Goal: Information Seeking & Learning: Understand process/instructions

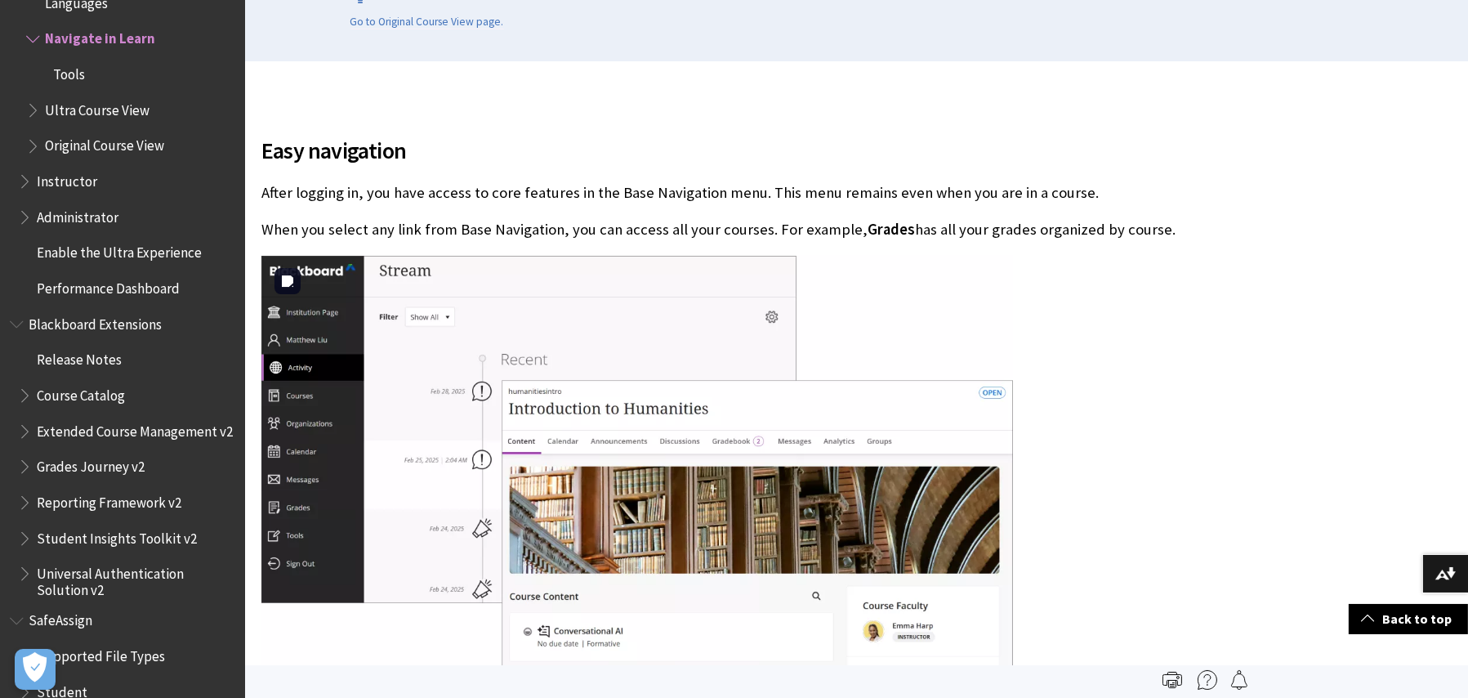
scroll to position [408, 0]
click at [106, 137] on span "Original Course View" at bounding box center [104, 143] width 119 height 22
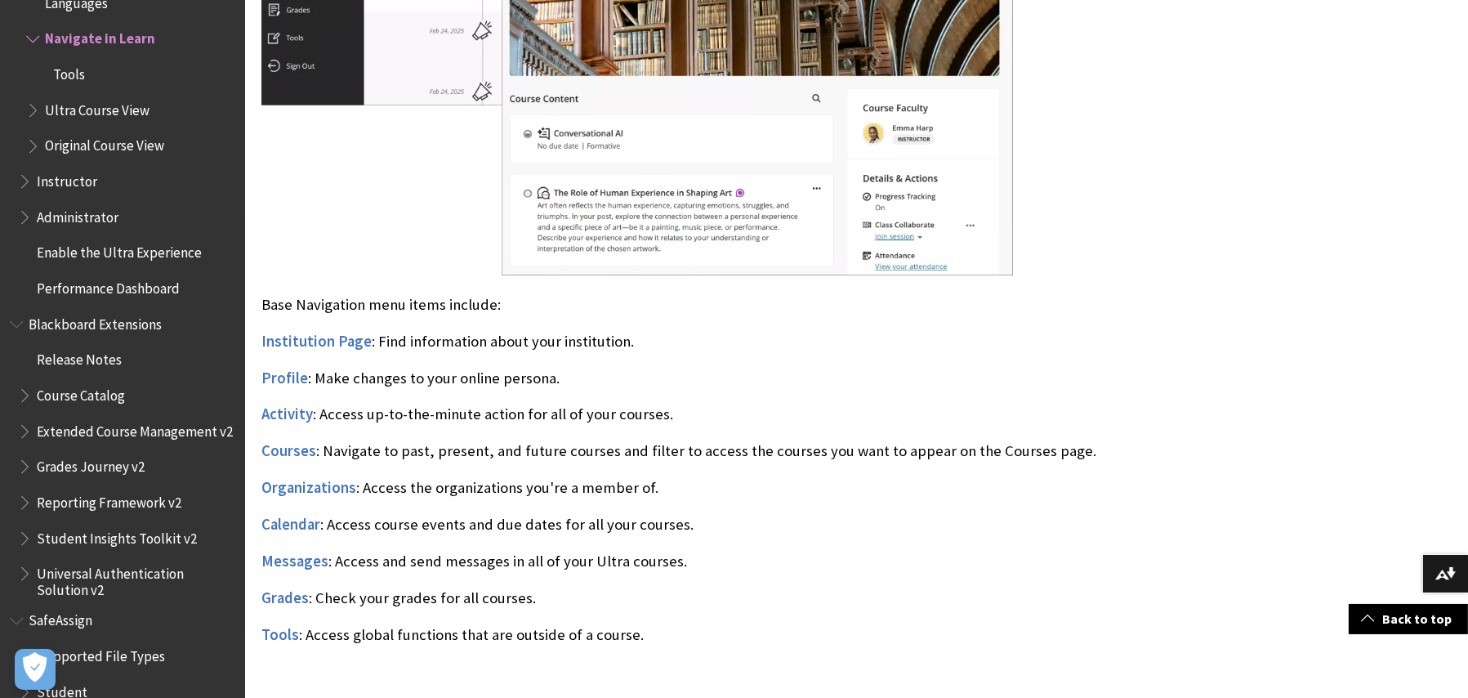
scroll to position [980, 0]
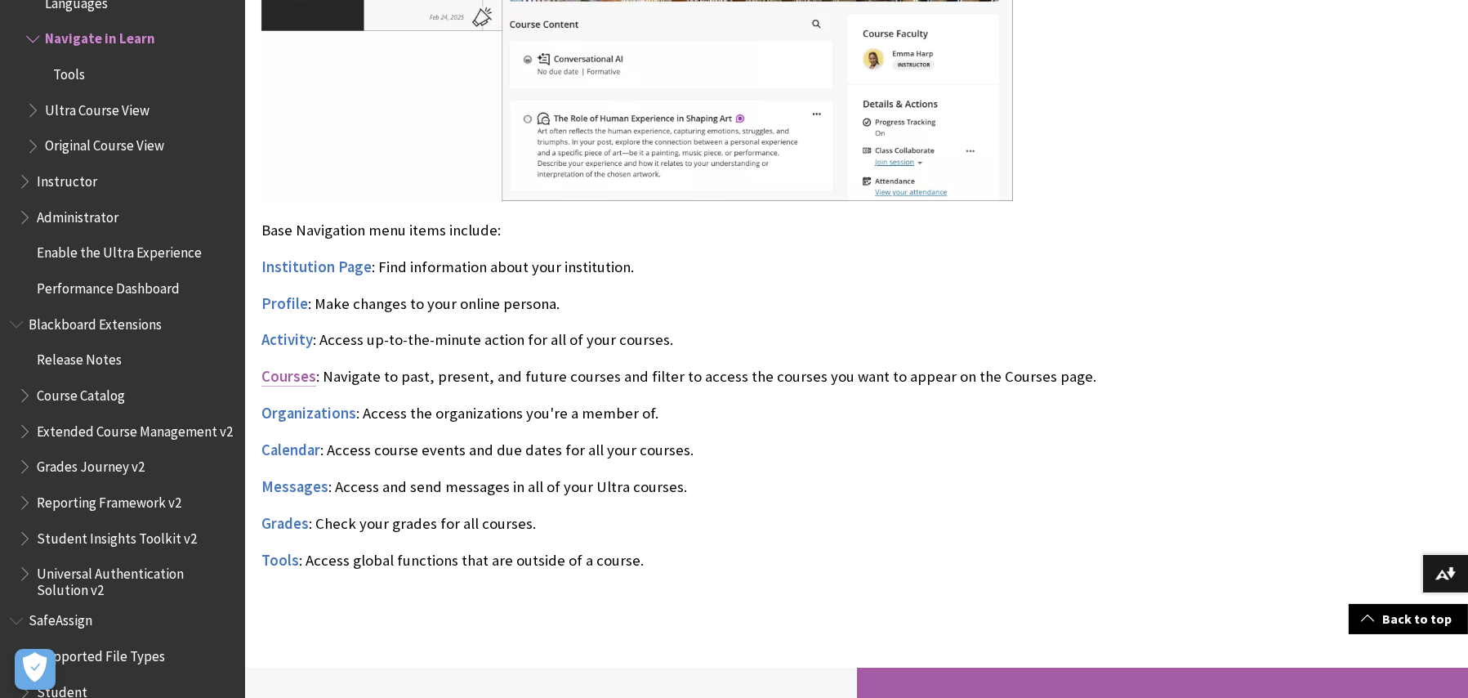
click at [290, 373] on span "Courses" at bounding box center [288, 376] width 55 height 19
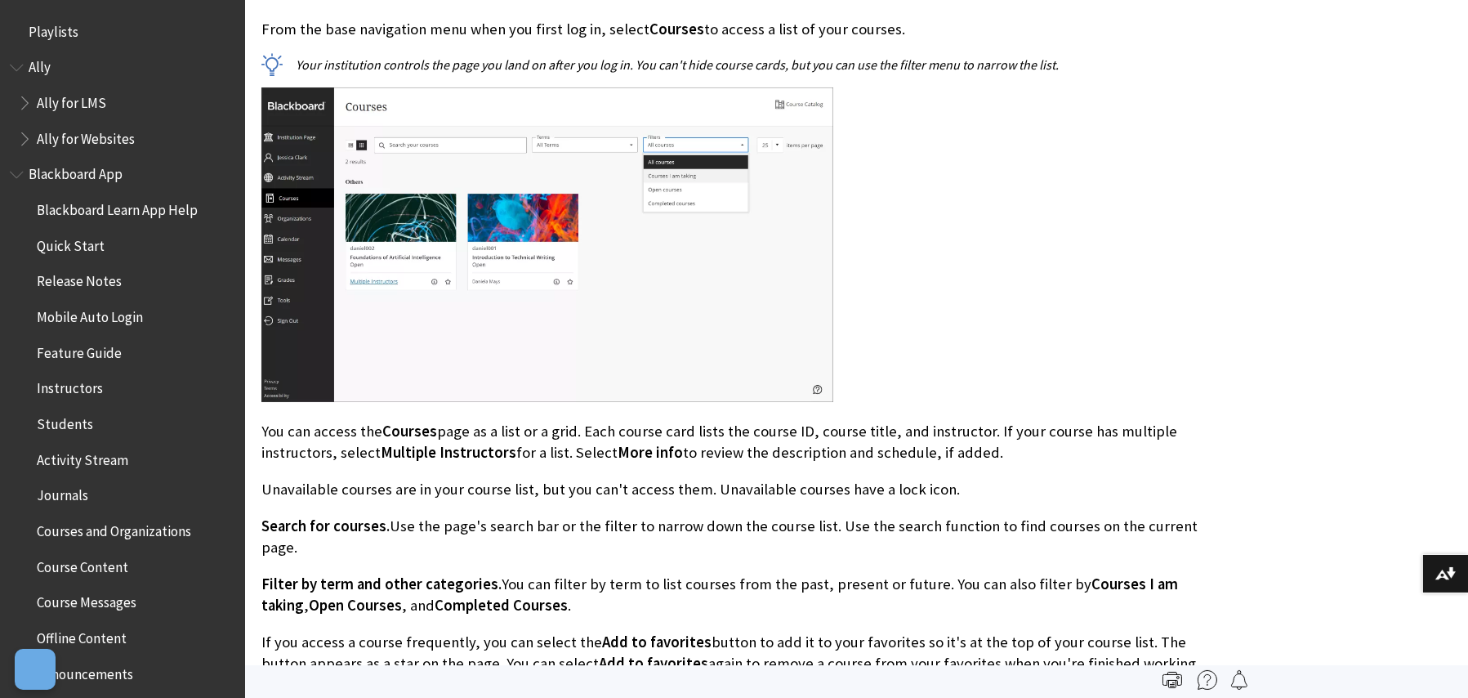
scroll to position [1751, 0]
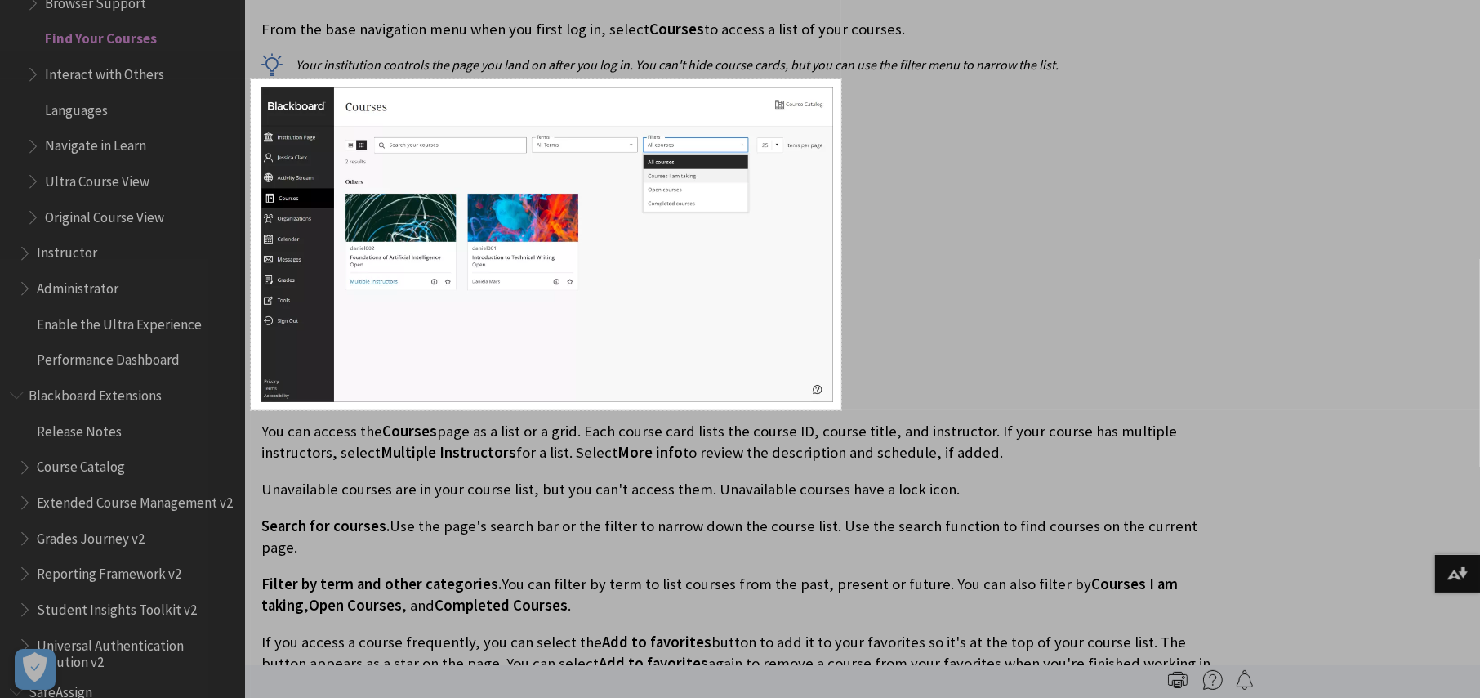
drag, startPoint x: 251, startPoint y: 79, endPoint x: 841, endPoint y: 410, distance: 676.9
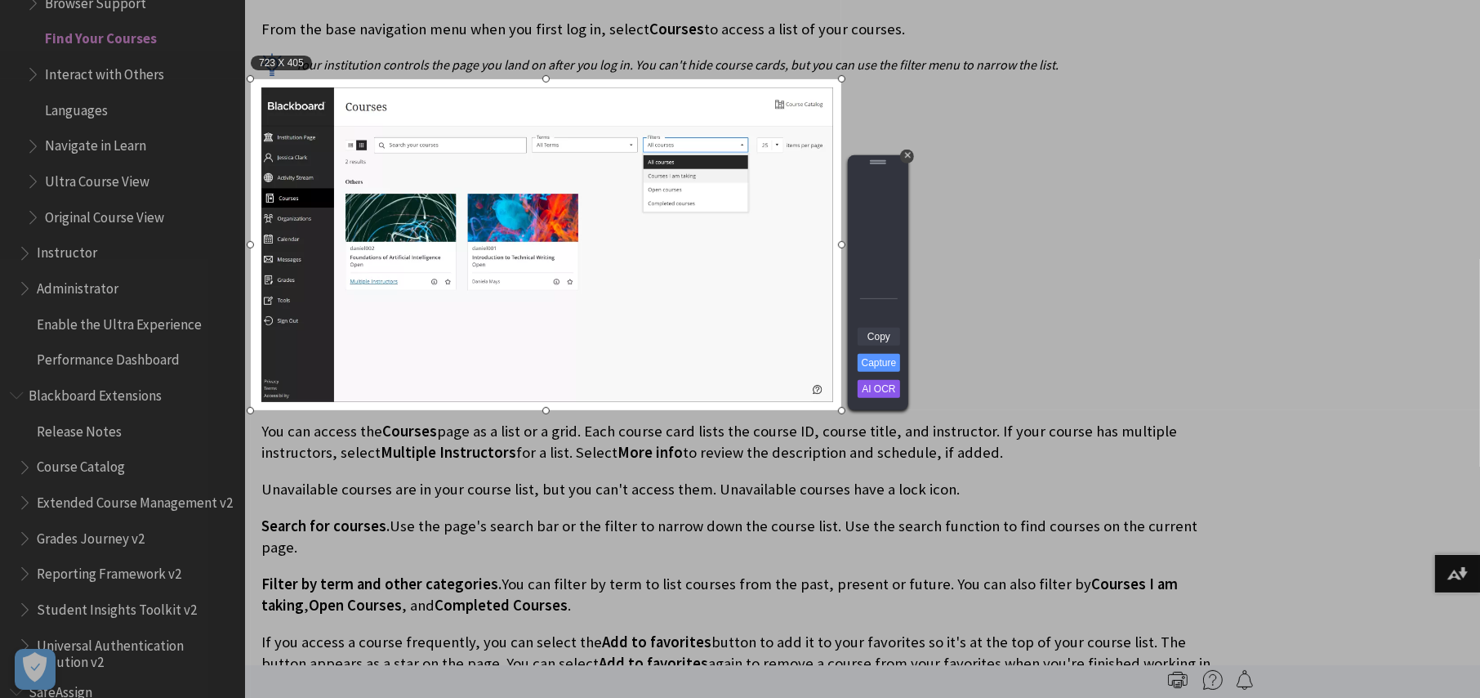
click at [879, 332] on link "Copy" at bounding box center [879, 337] width 42 height 18
